Goal: Use online tool/utility: Utilize a website feature to perform a specific function

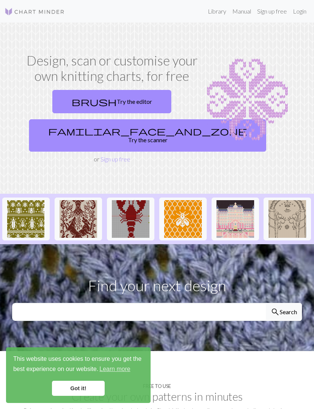
click at [128, 99] on link "brush Try the editor" at bounding box center [111, 101] width 119 height 23
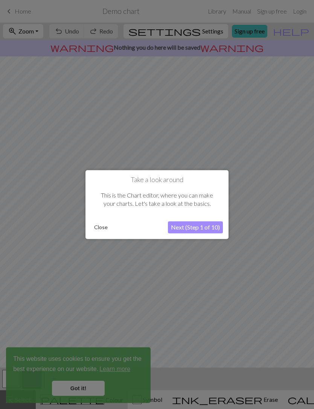
click at [199, 227] on button "Next (Step 1 of 10)" at bounding box center [195, 227] width 55 height 12
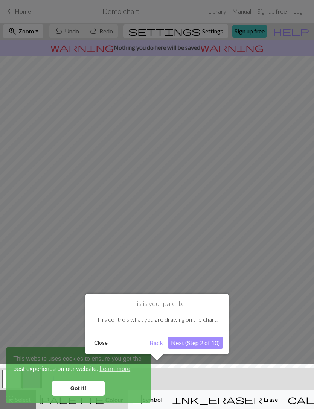
click at [101, 345] on button "Close" at bounding box center [101, 342] width 20 height 11
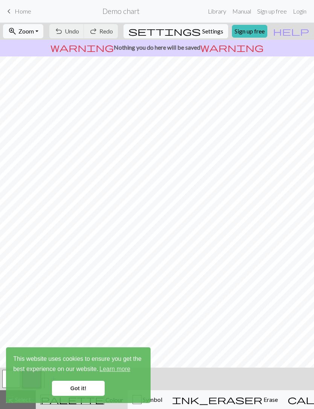
click at [87, 389] on link "Got it!" at bounding box center [78, 388] width 53 height 15
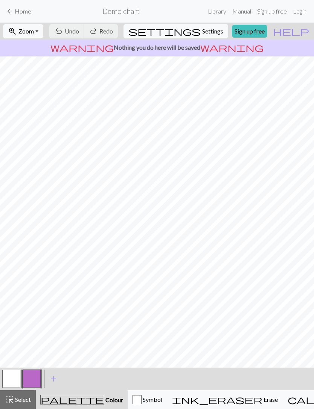
click at [2, 403] on button "highlight_alt Select Select" at bounding box center [18, 399] width 36 height 19
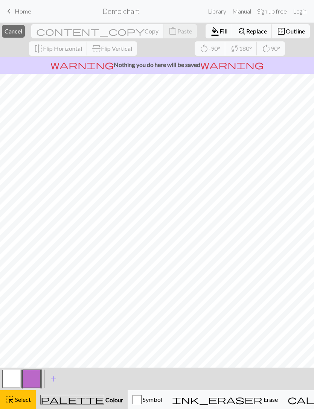
click at [262, 397] on span "Erase" at bounding box center [269, 399] width 15 height 7
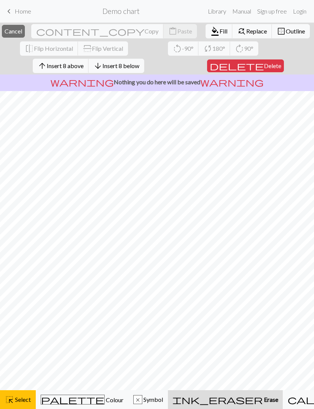
click at [196, 405] on button "ink_eraser Erase Erase" at bounding box center [225, 399] width 115 height 19
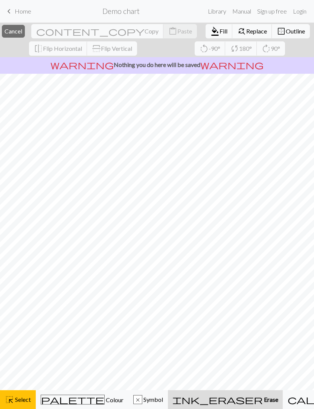
click at [244, 12] on link "Manual" at bounding box center [241, 11] width 25 height 15
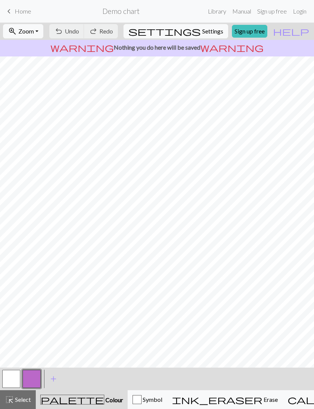
click at [133, 12] on h2 "Demo chart" at bounding box center [120, 11] width 37 height 9
click at [100, 30] on div "undo Undo Undo redo Redo Redo" at bounding box center [83, 31] width 73 height 17
click at [104, 29] on div "undo Undo Undo redo Redo Redo" at bounding box center [83, 31] width 73 height 17
click at [202, 31] on span "Settings" at bounding box center [212, 31] width 21 height 9
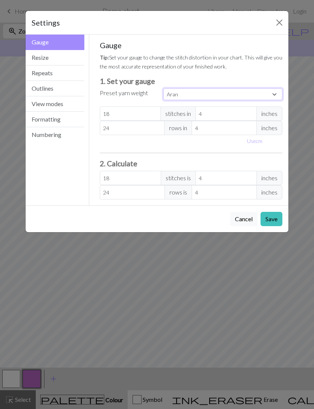
click at [272, 92] on select "Custom Square Lace Light Fingering Fingering Sport Double knit Worsted Aran Bul…" at bounding box center [222, 94] width 119 height 12
select select "lightfingering"
type input "32"
type input "38"
type input "32"
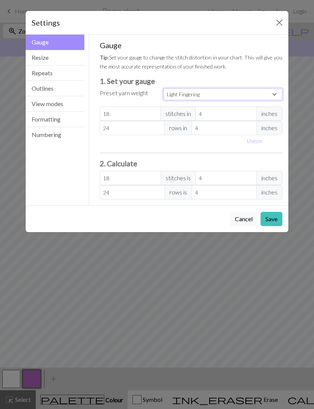
type input "38"
click at [271, 223] on button "Save" at bounding box center [271, 219] width 22 height 14
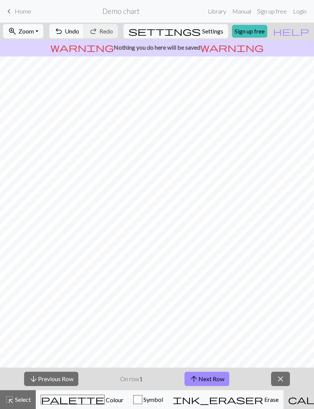
click at [233, 400] on div "ink_eraser Erase Erase" at bounding box center [226, 399] width 106 height 9
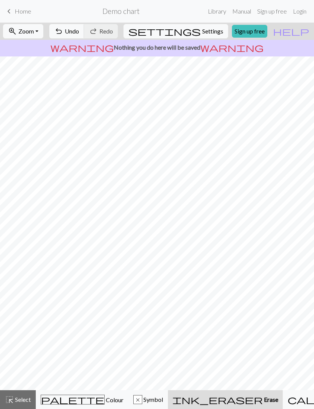
click at [18, 9] on span "Home" at bounding box center [23, 11] width 17 height 7
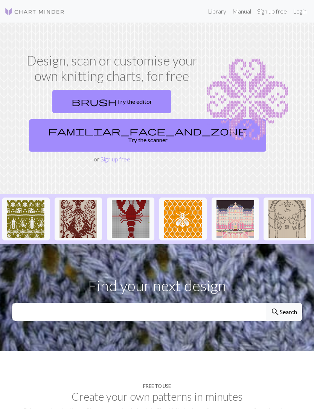
click at [132, 99] on link "brush Try the editor" at bounding box center [111, 101] width 119 height 23
